Goal: Task Accomplishment & Management: Use online tool/utility

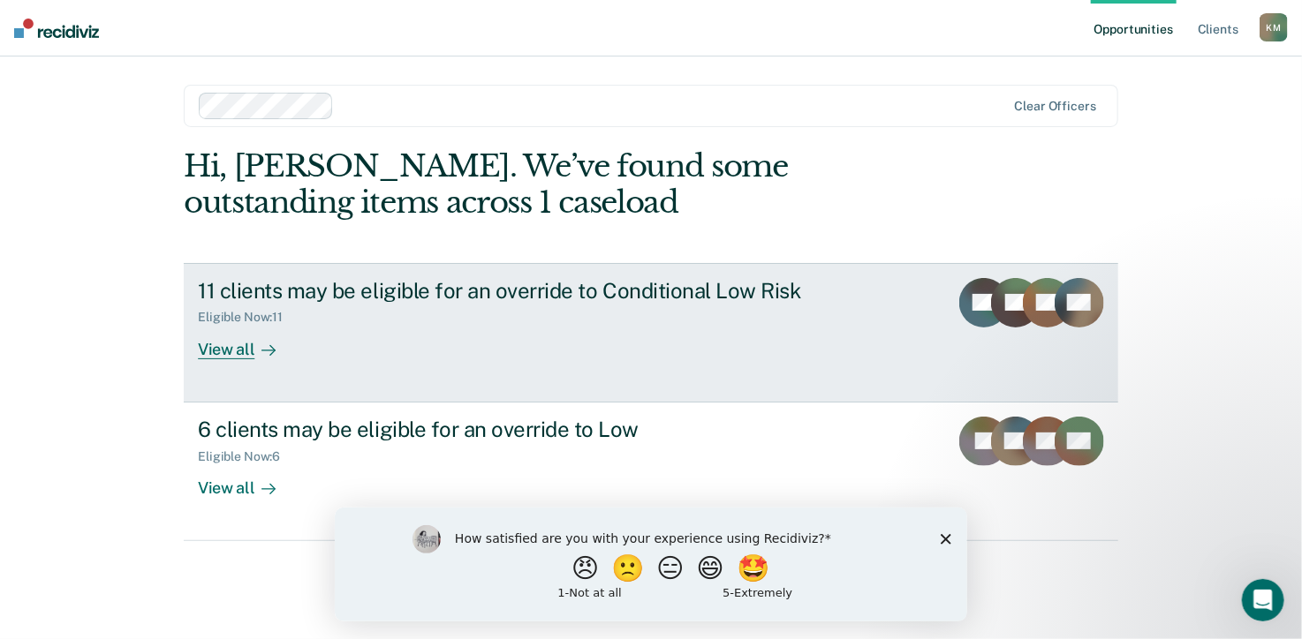
click at [236, 349] on div "View all" at bounding box center [247, 342] width 99 height 34
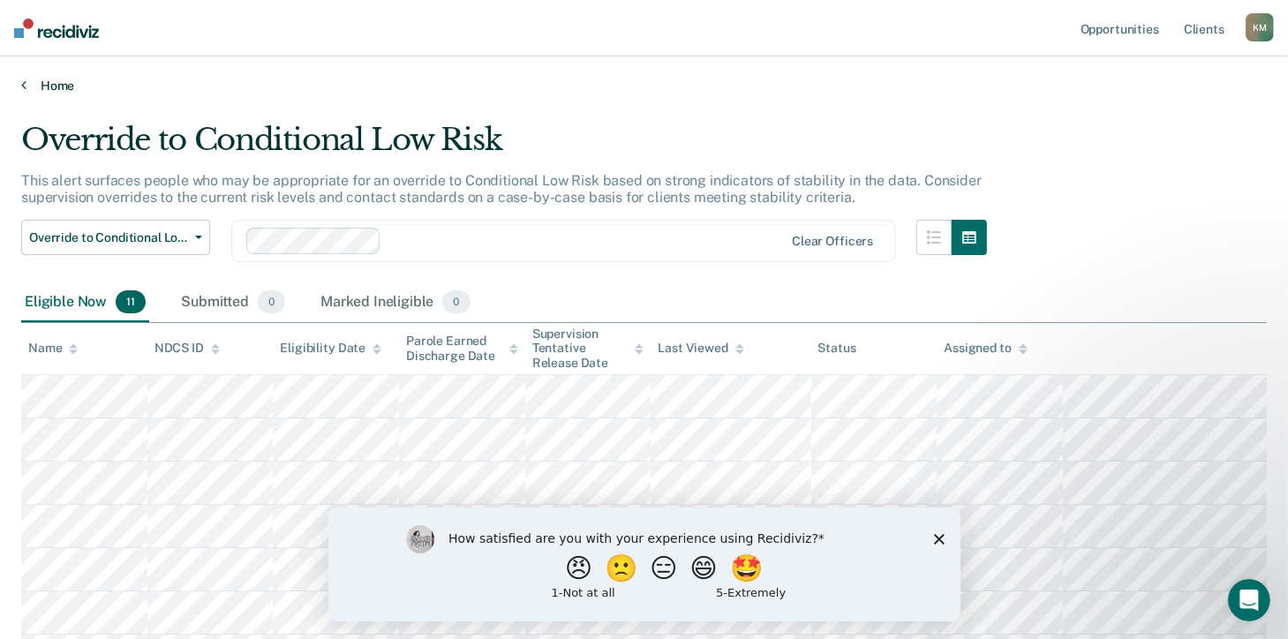
click at [53, 87] on link "Home" at bounding box center [644, 86] width 1246 height 16
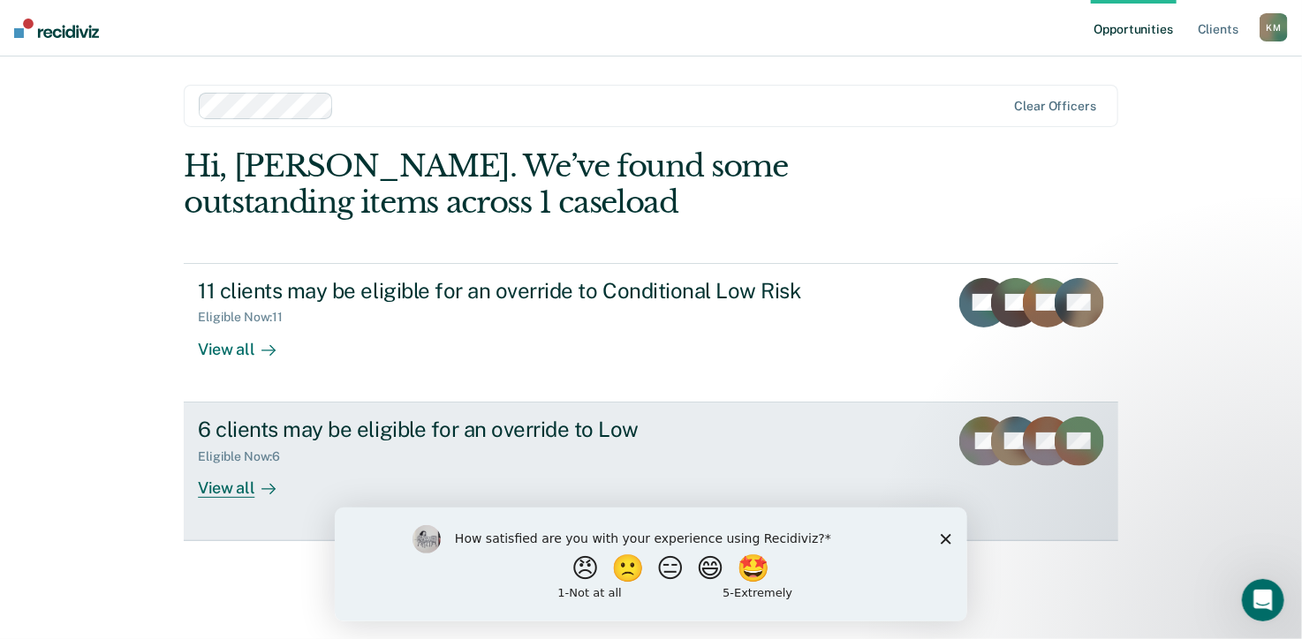
click at [230, 492] on div "View all" at bounding box center [247, 481] width 99 height 34
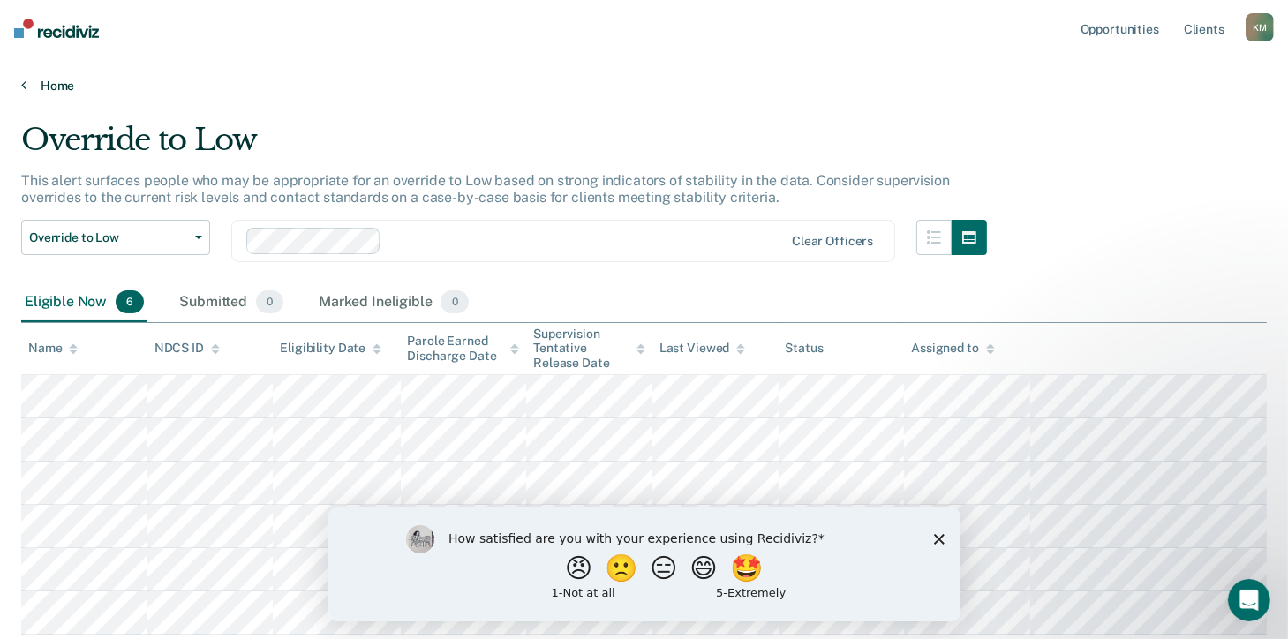
click at [64, 86] on link "Home" at bounding box center [644, 86] width 1246 height 16
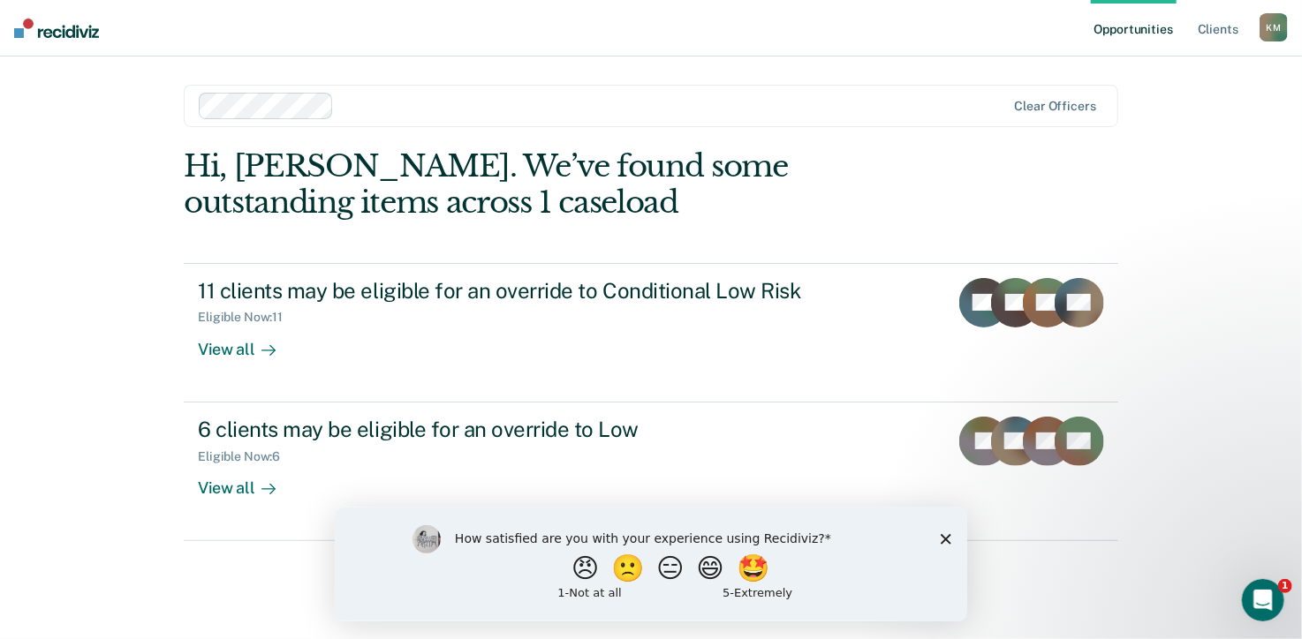
click at [944, 540] on polygon "Close survey" at bounding box center [945, 538] width 11 height 11
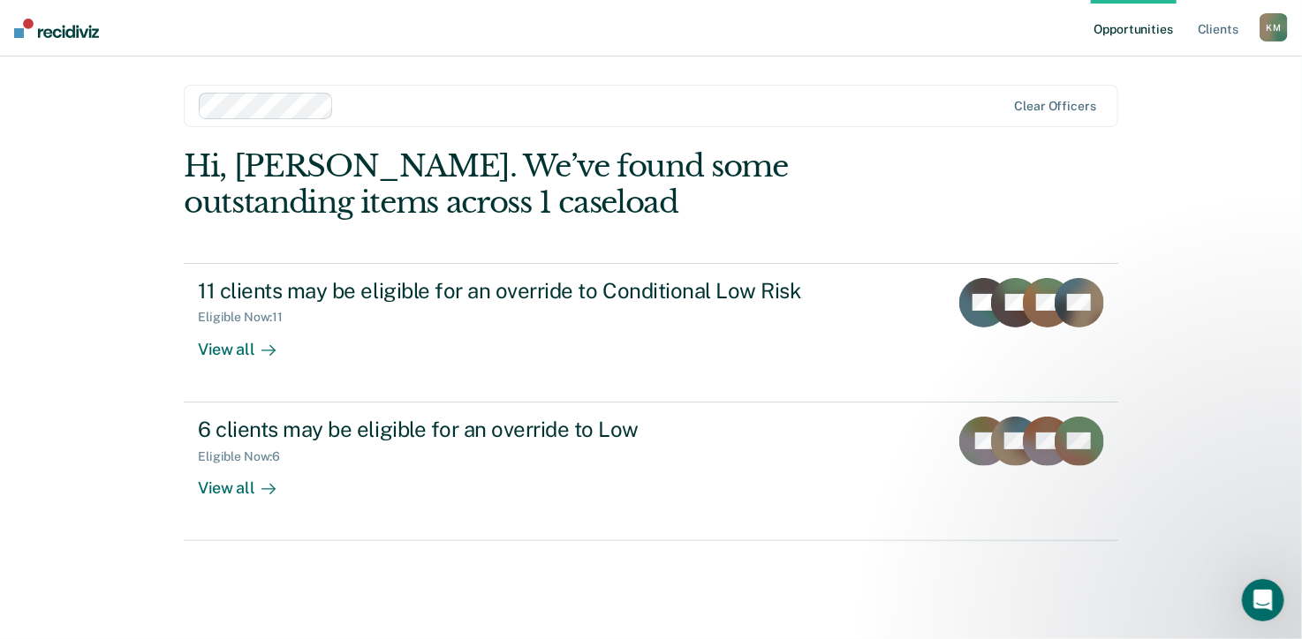
click at [1124, 25] on link "Opportunities" at bounding box center [1134, 28] width 86 height 57
click at [1225, 29] on link "Client s" at bounding box center [1218, 28] width 48 height 57
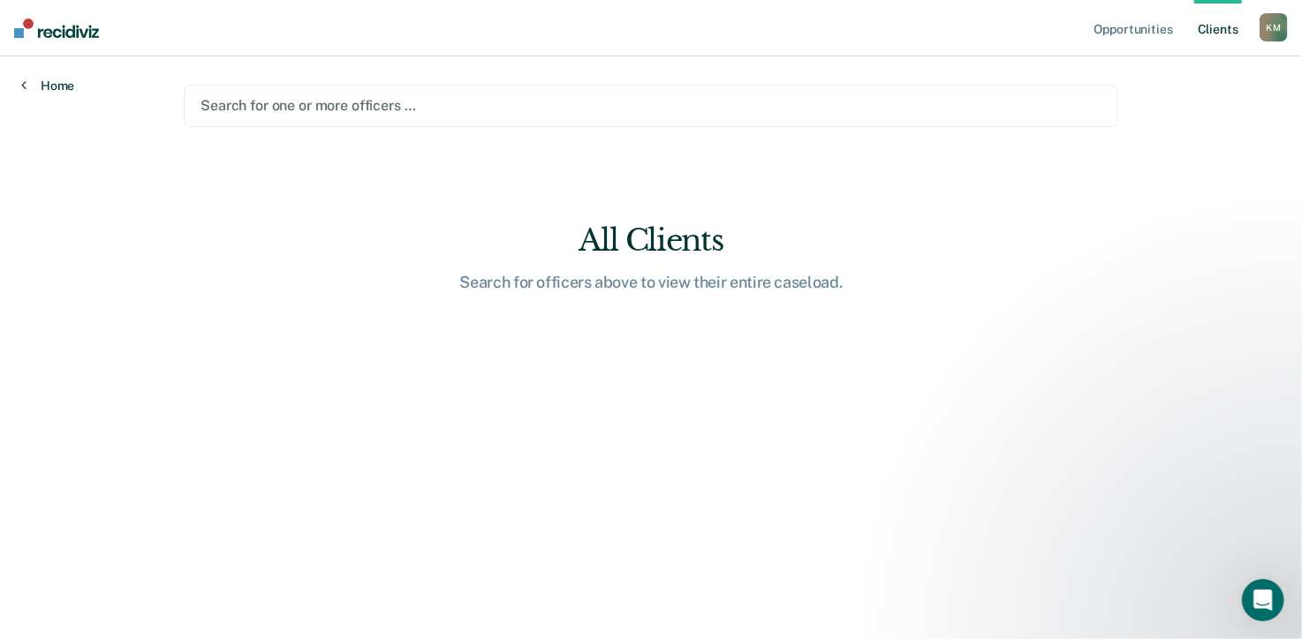
click at [57, 84] on link "Home" at bounding box center [47, 86] width 53 height 16
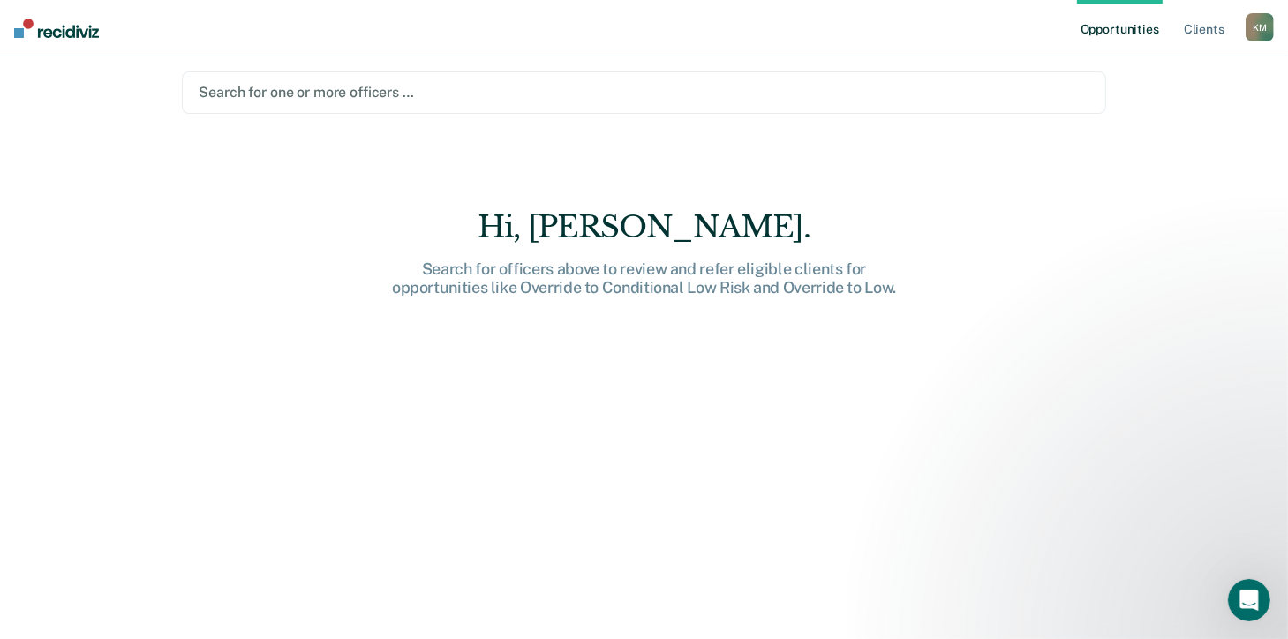
scroll to position [25, 0]
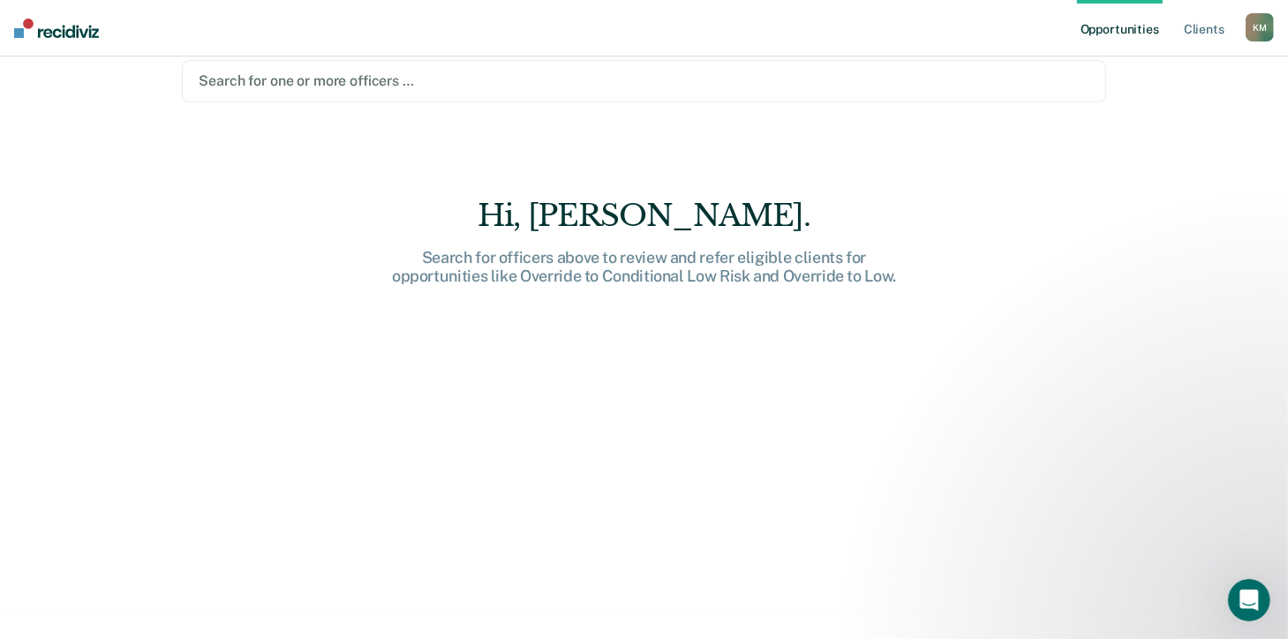
click at [1130, 26] on link "Opportunities" at bounding box center [1120, 28] width 86 height 57
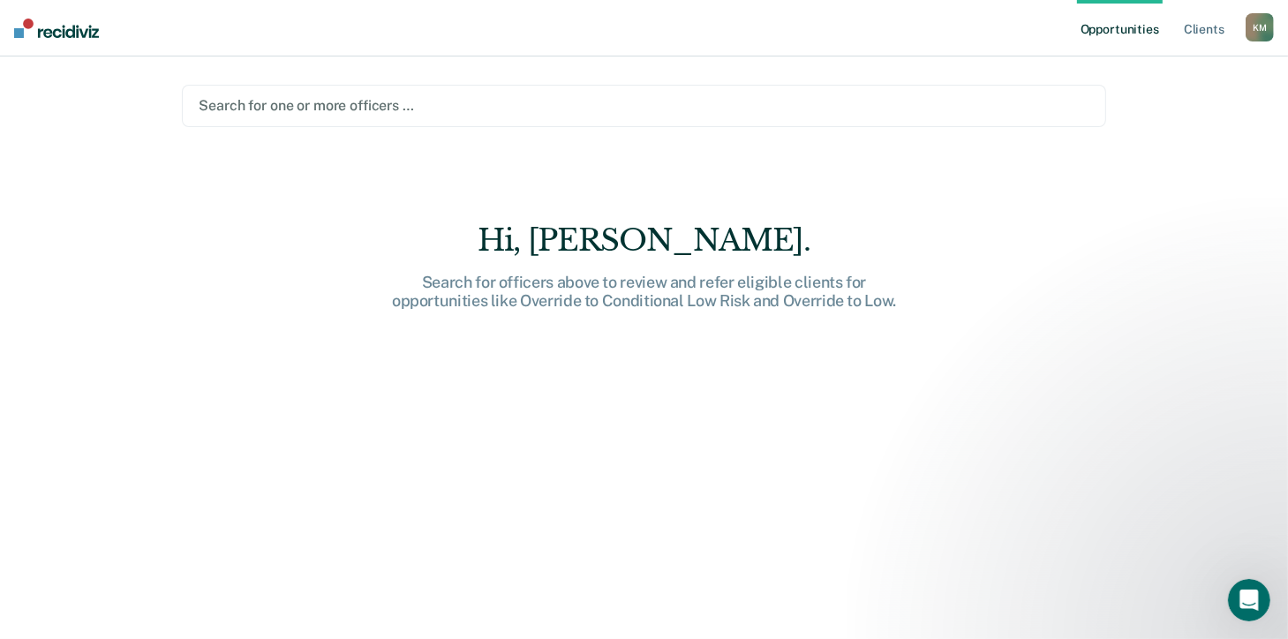
click at [1129, 28] on link "Opportunities" at bounding box center [1120, 28] width 86 height 57
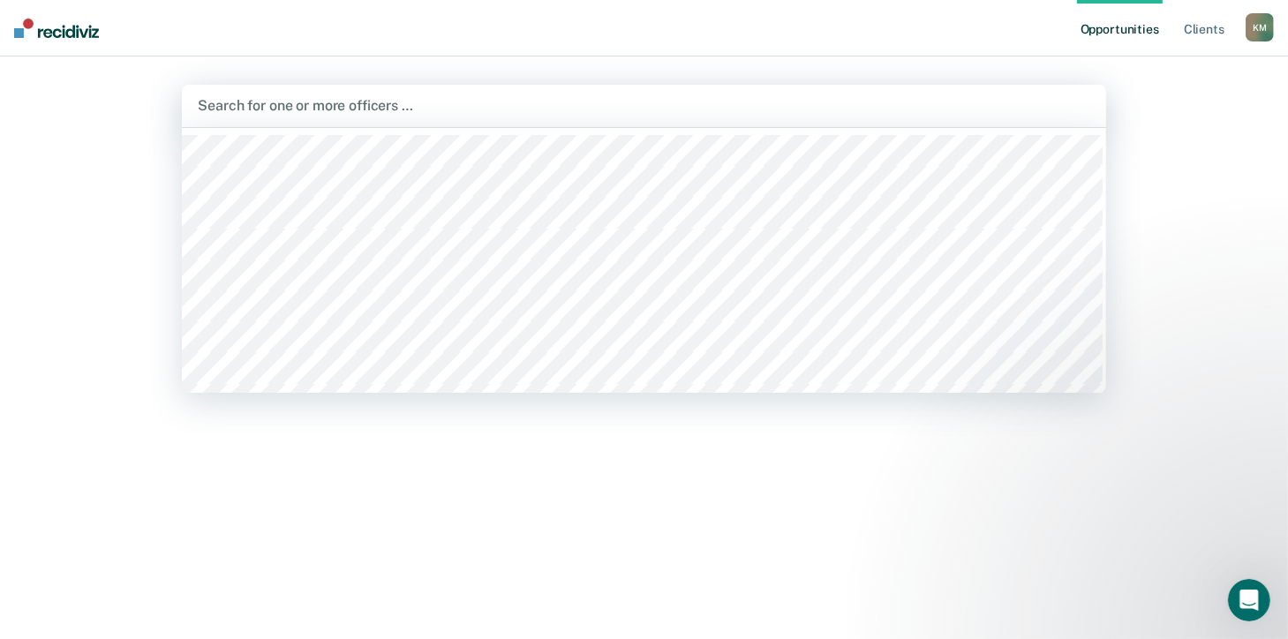
click at [321, 103] on div at bounding box center [644, 105] width 892 height 20
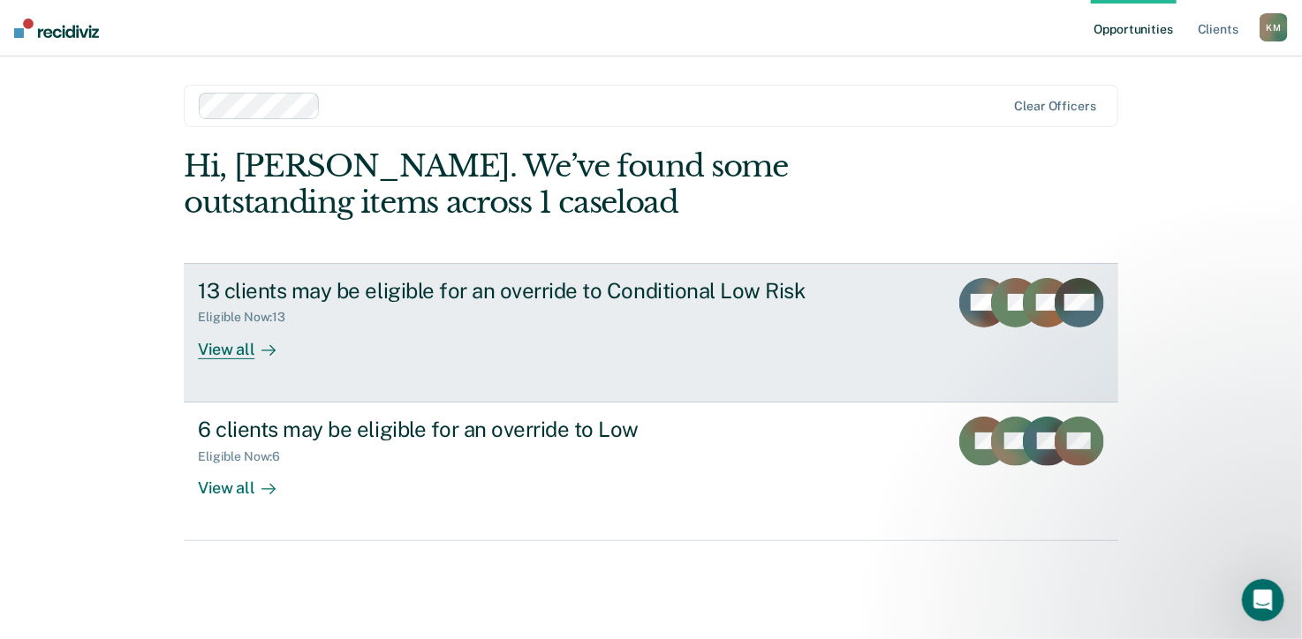
click at [239, 349] on div "View all" at bounding box center [247, 342] width 99 height 34
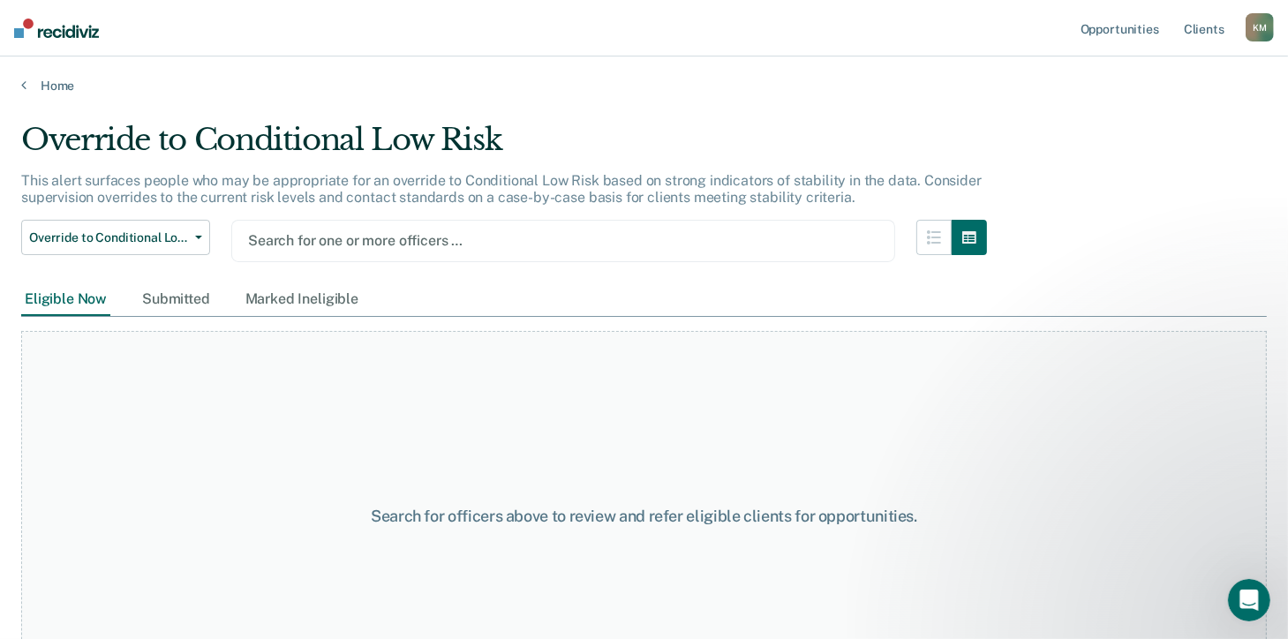
click at [348, 240] on div at bounding box center [563, 240] width 631 height 20
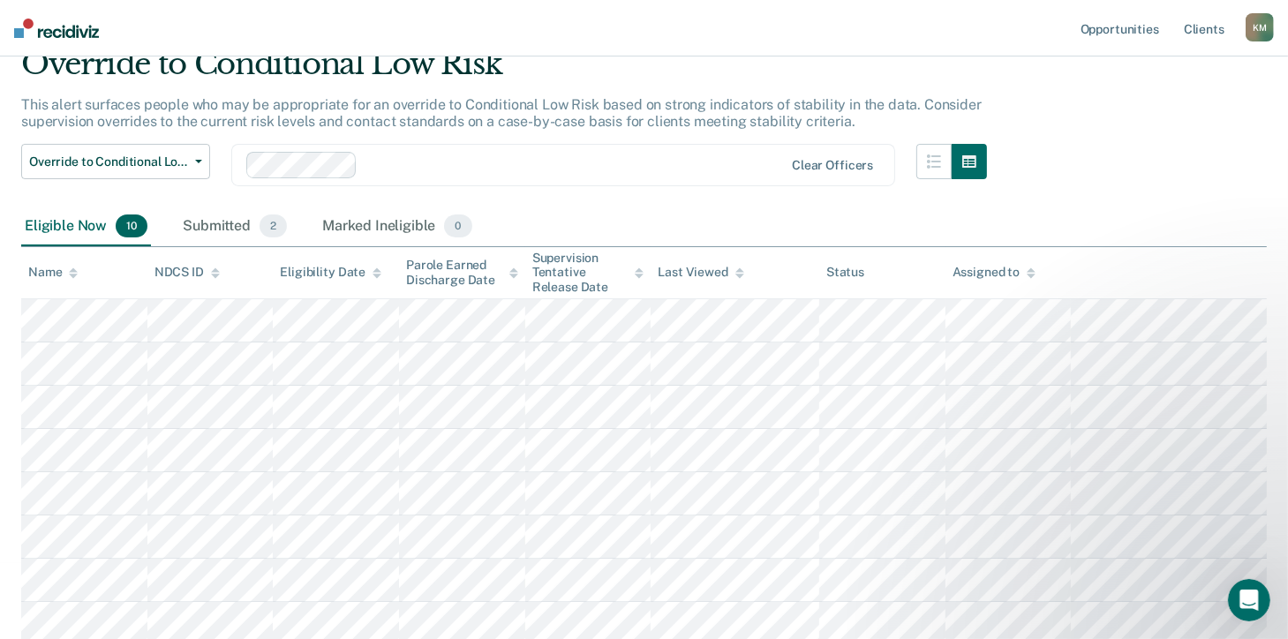
scroll to position [167, 0]
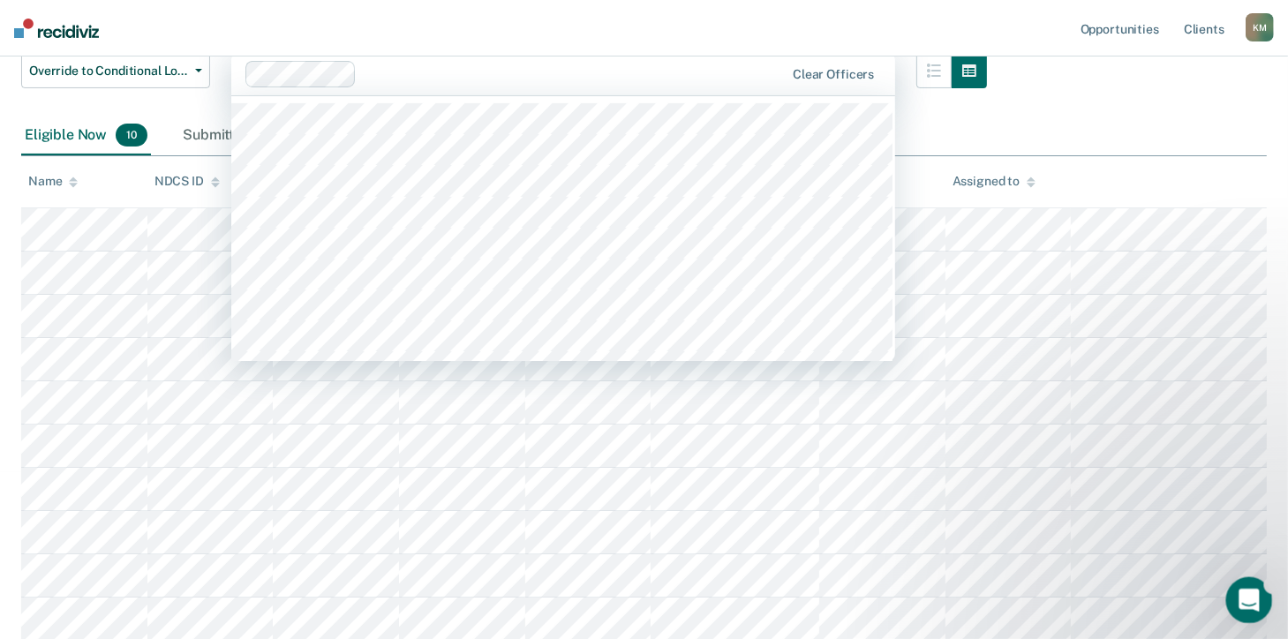
click at [1236, 593] on icon "Open Intercom Messenger" at bounding box center [1247, 598] width 29 height 29
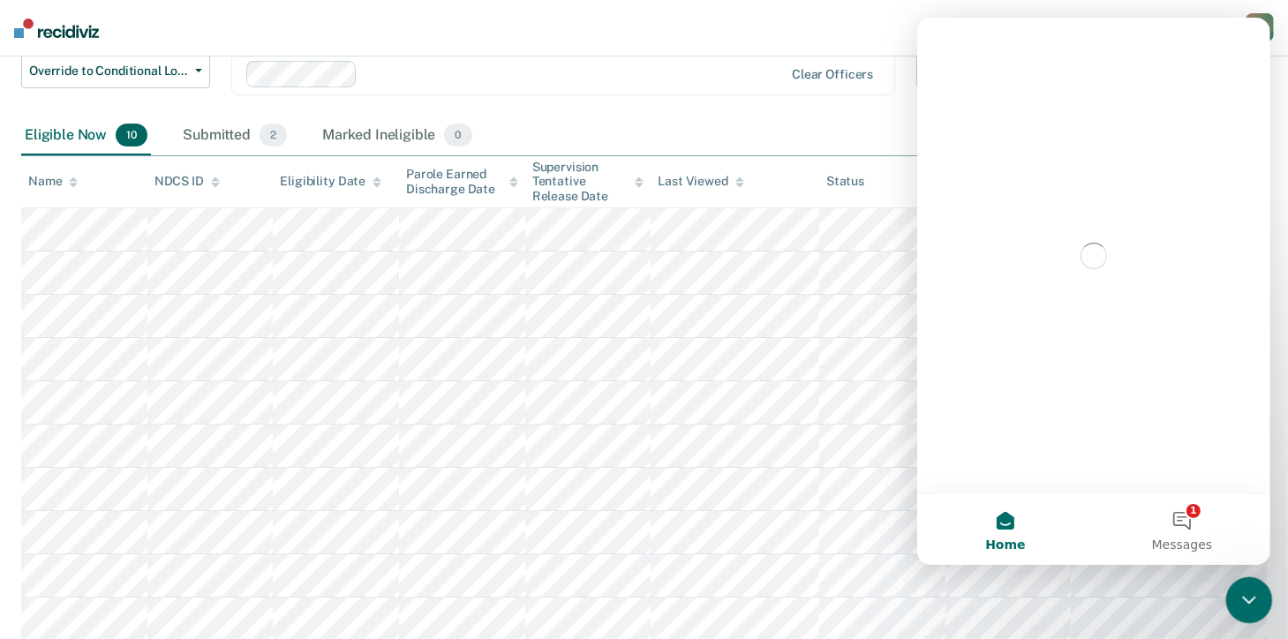
scroll to position [0, 0]
click at [1184, 518] on button "1 Messages" at bounding box center [1181, 530] width 177 height 71
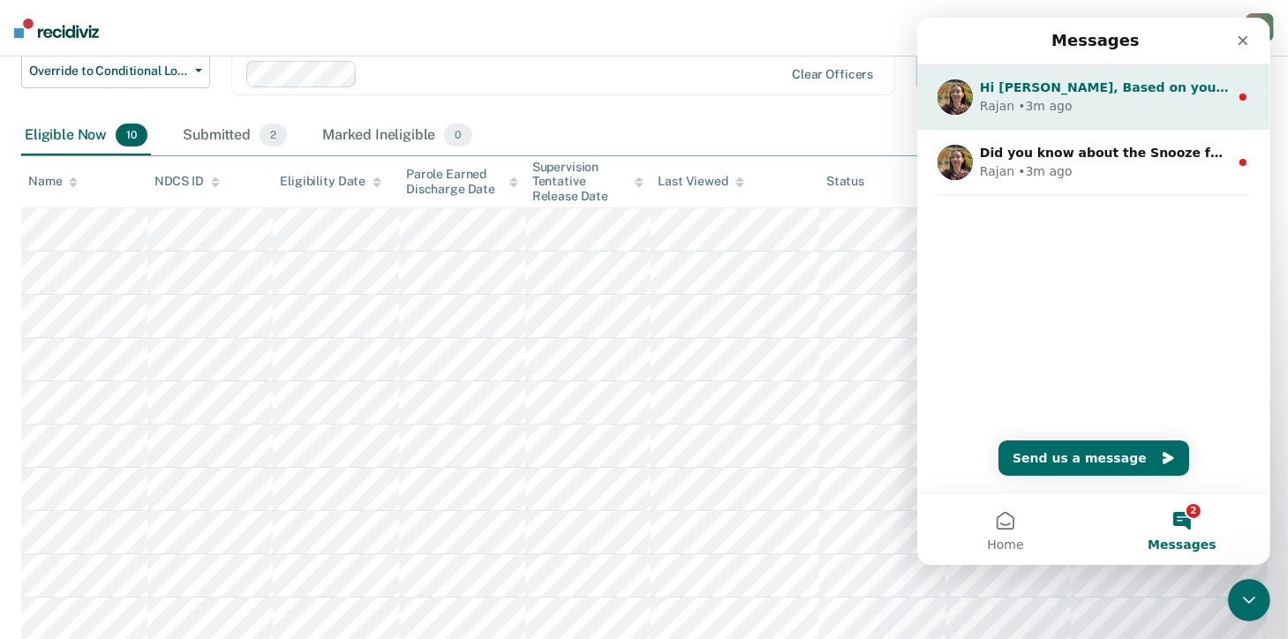
click at [1037, 102] on div "• 3m ago" at bounding box center [1044, 106] width 54 height 19
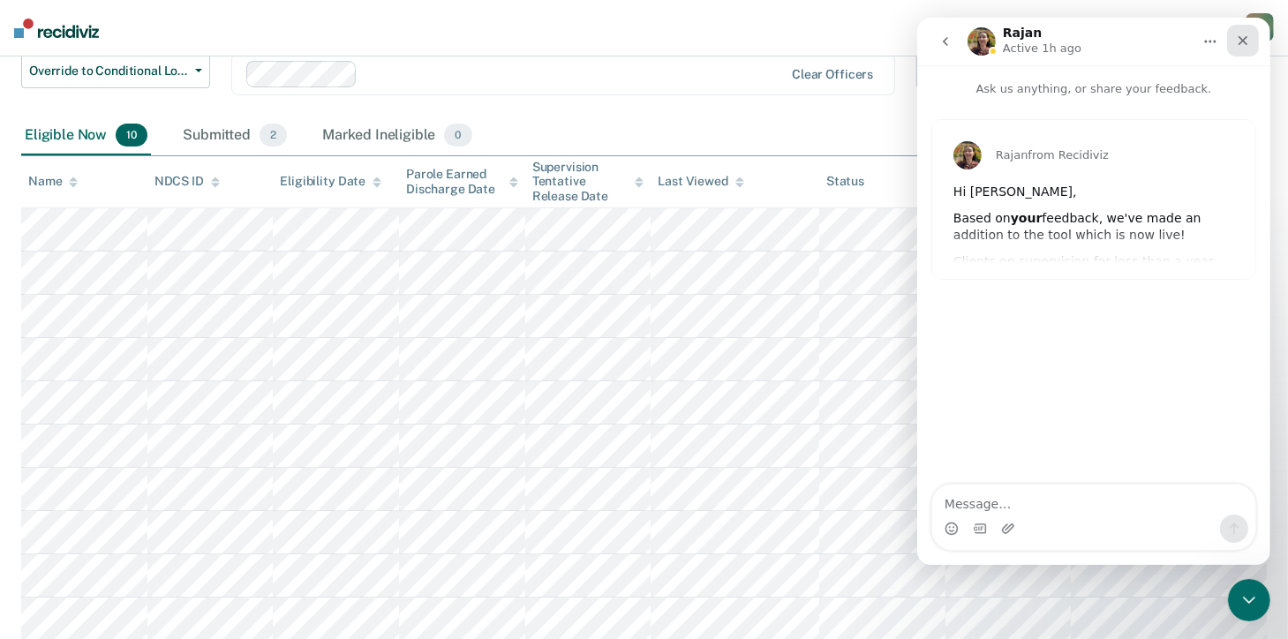
click at [1245, 40] on icon "Close" at bounding box center [1242, 41] width 14 height 14
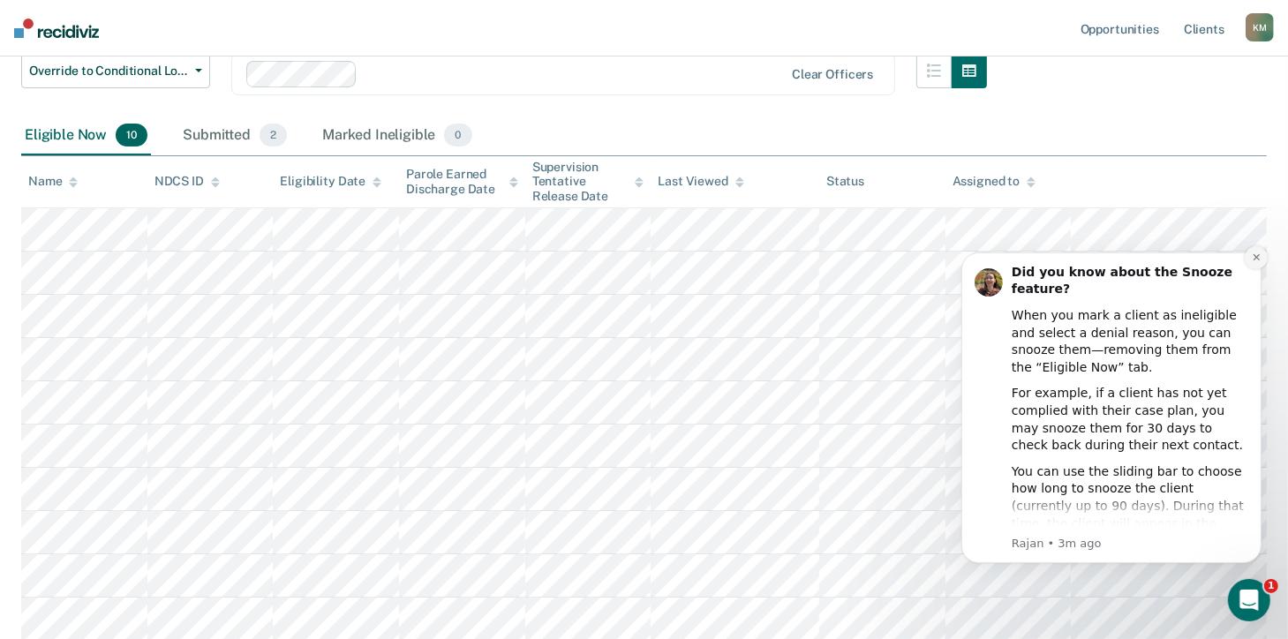
click at [1254, 252] on icon "Dismiss notification" at bounding box center [1256, 257] width 10 height 10
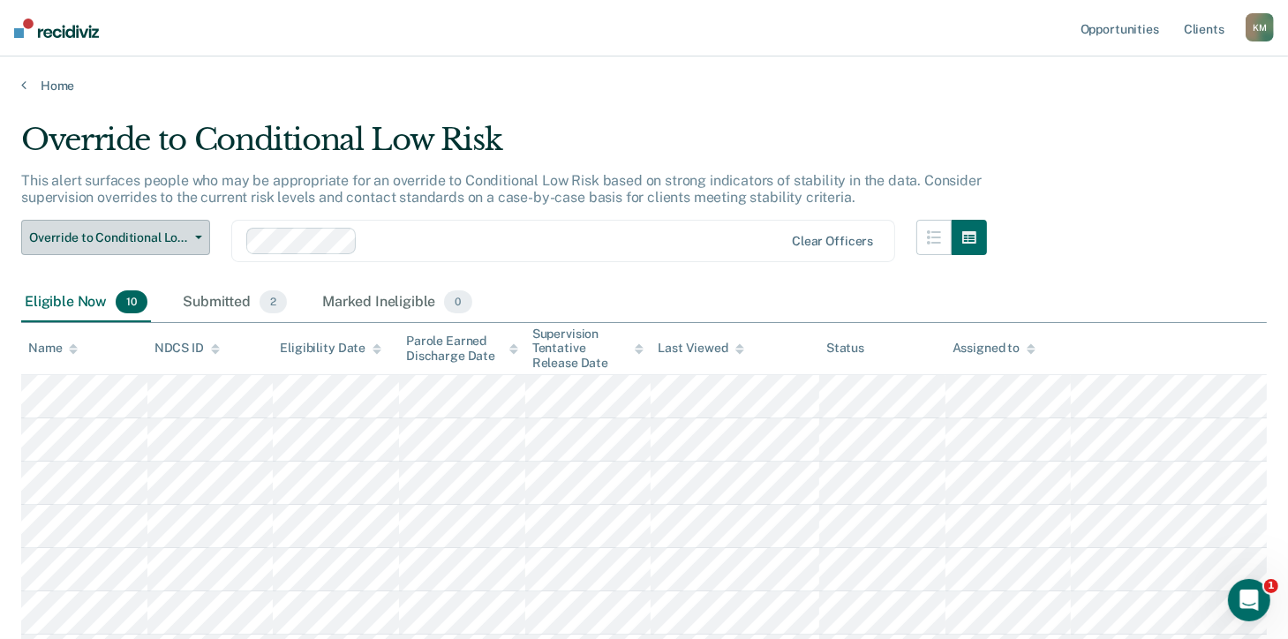
click at [200, 238] on icon "button" at bounding box center [198, 238] width 7 height 4
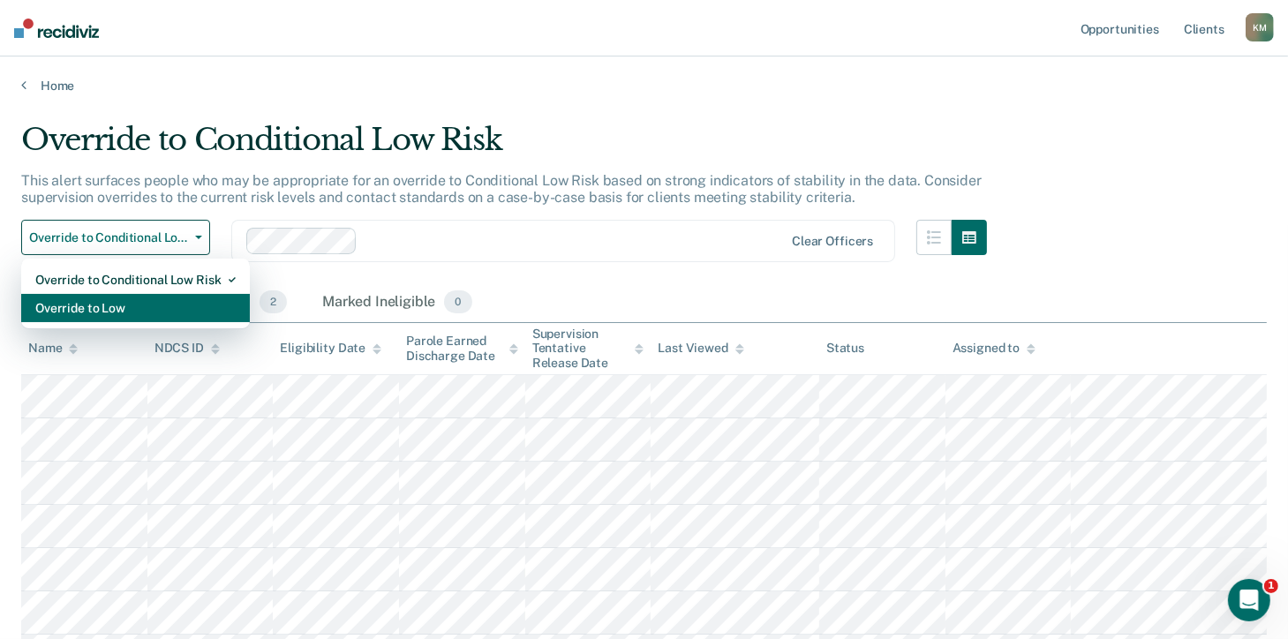
click at [148, 305] on div "Override to Low" at bounding box center [135, 308] width 200 height 28
